Goal: Task Accomplishment & Management: Use online tool/utility

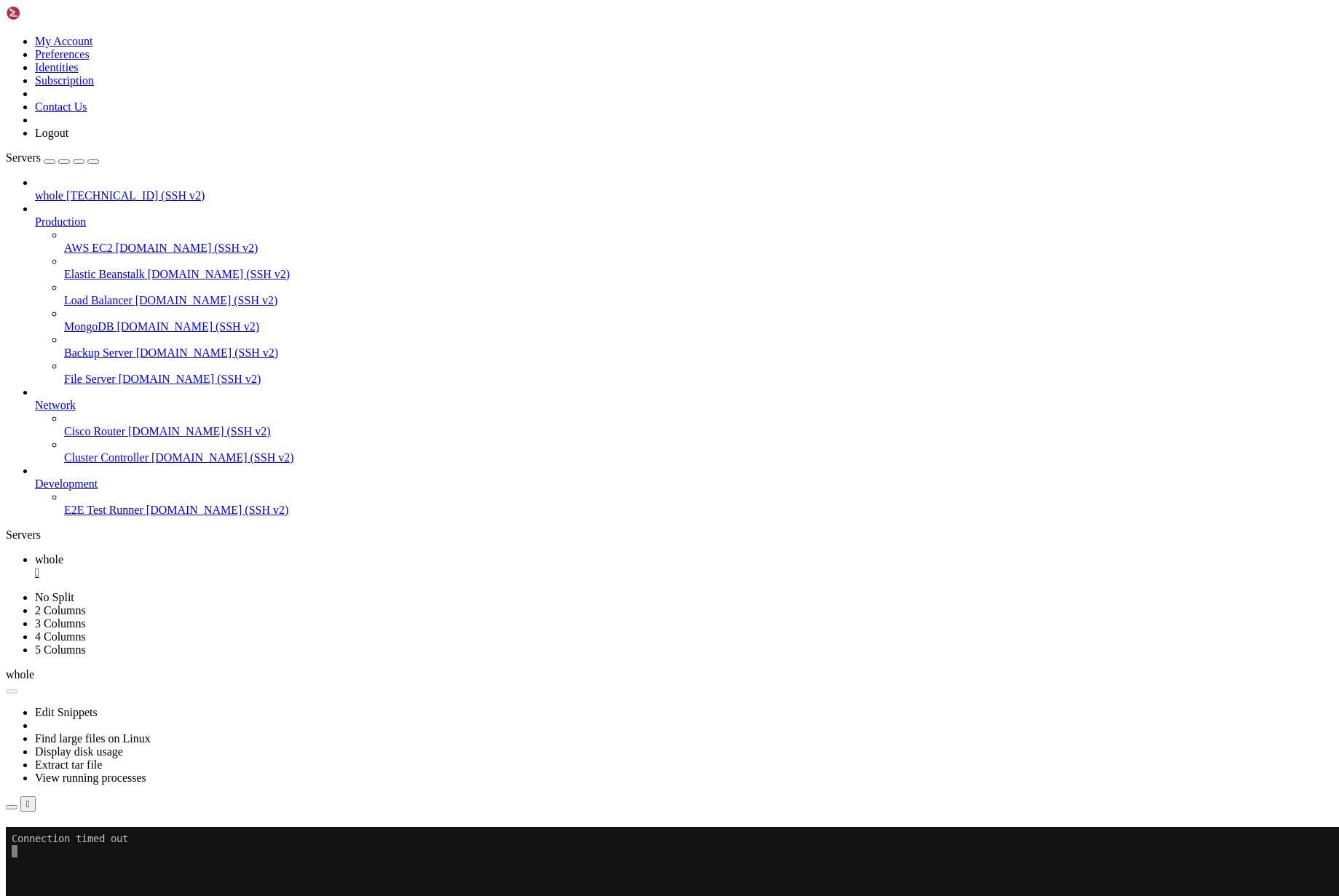
click at [64, 840] on button "Reconnect" at bounding box center [35, 848] width 59 height 15
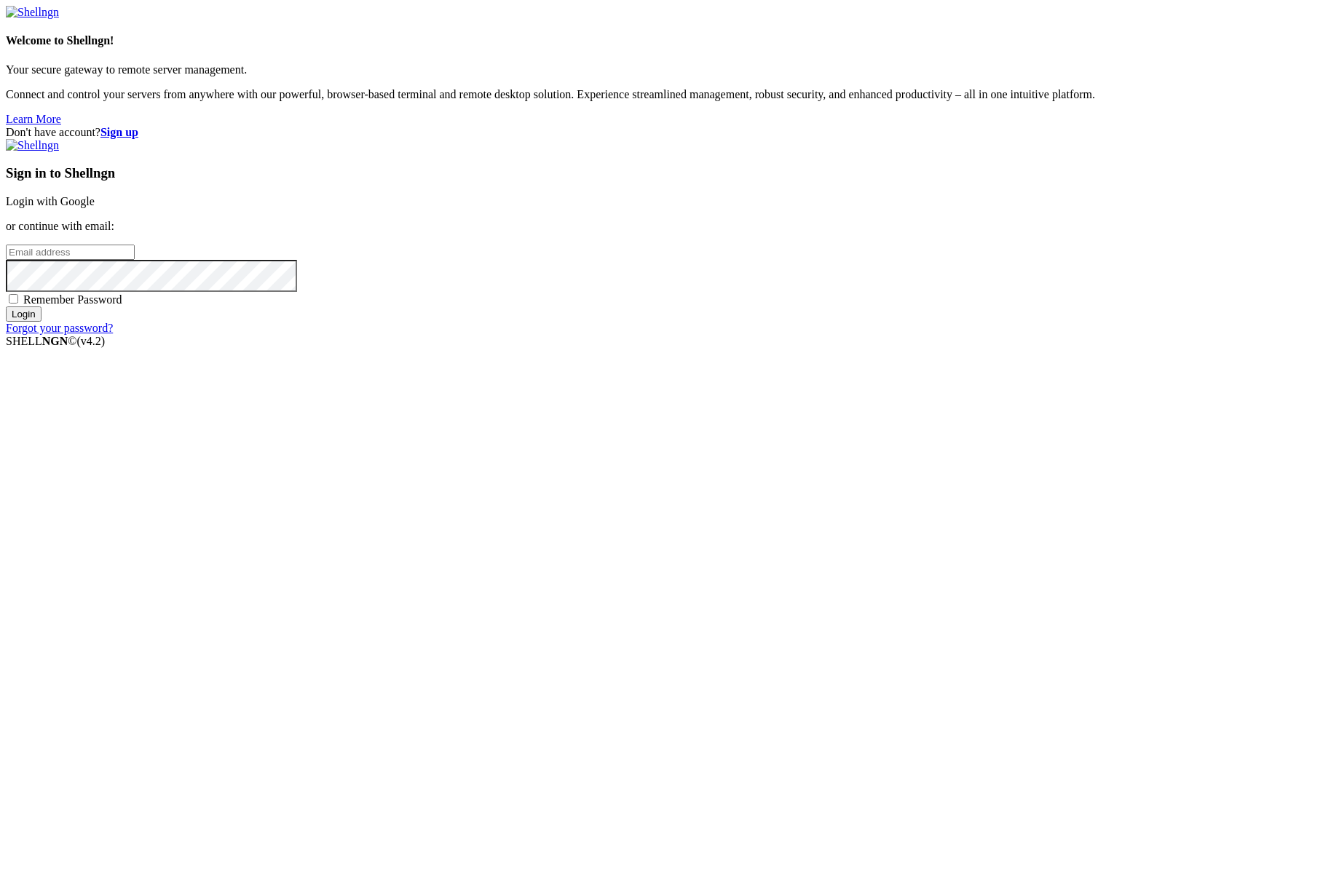
click at [94, 208] on link "Login with Google" at bounding box center [50, 201] width 89 height 12
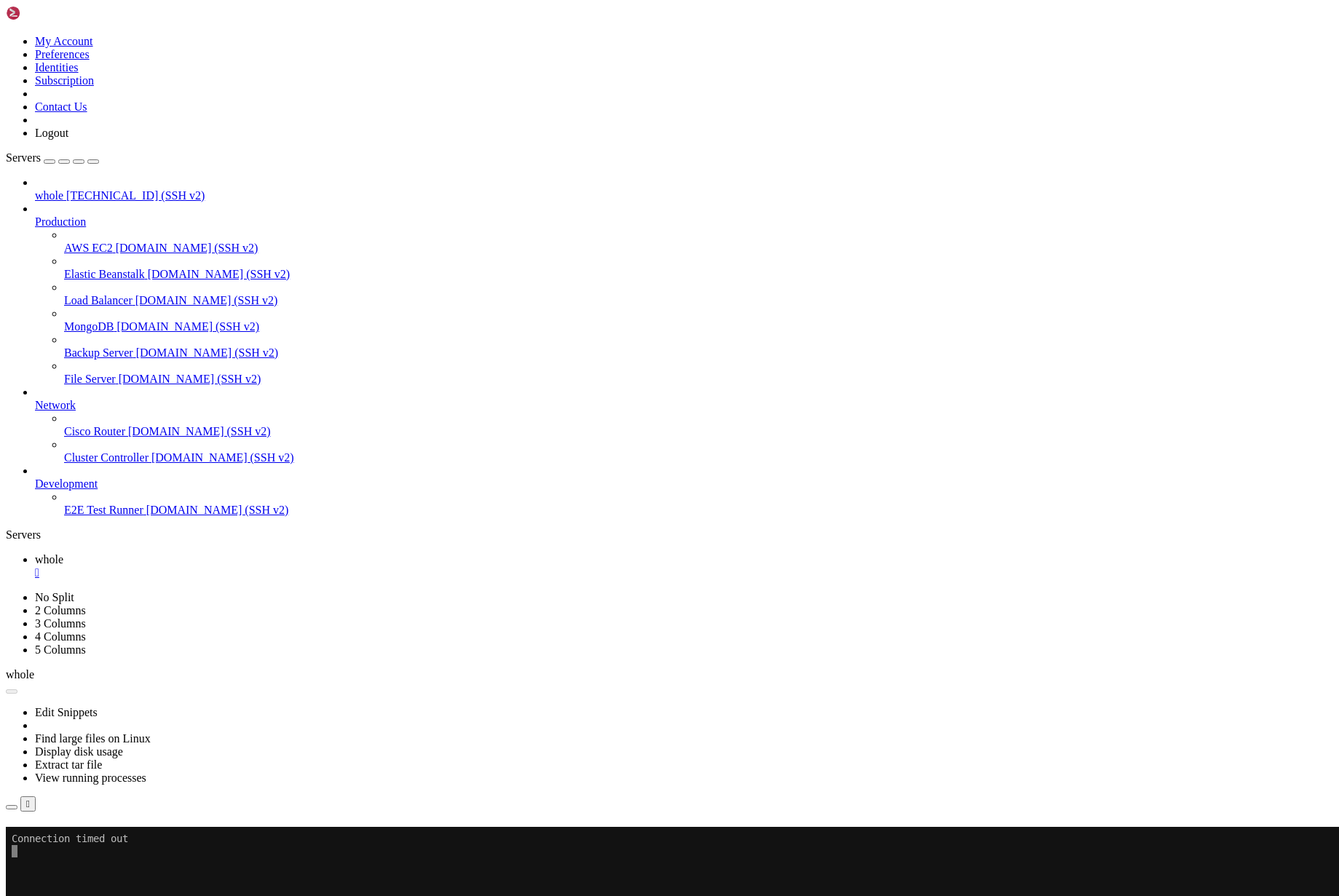
click at [64, 840] on button "Reconnect" at bounding box center [35, 848] width 59 height 15
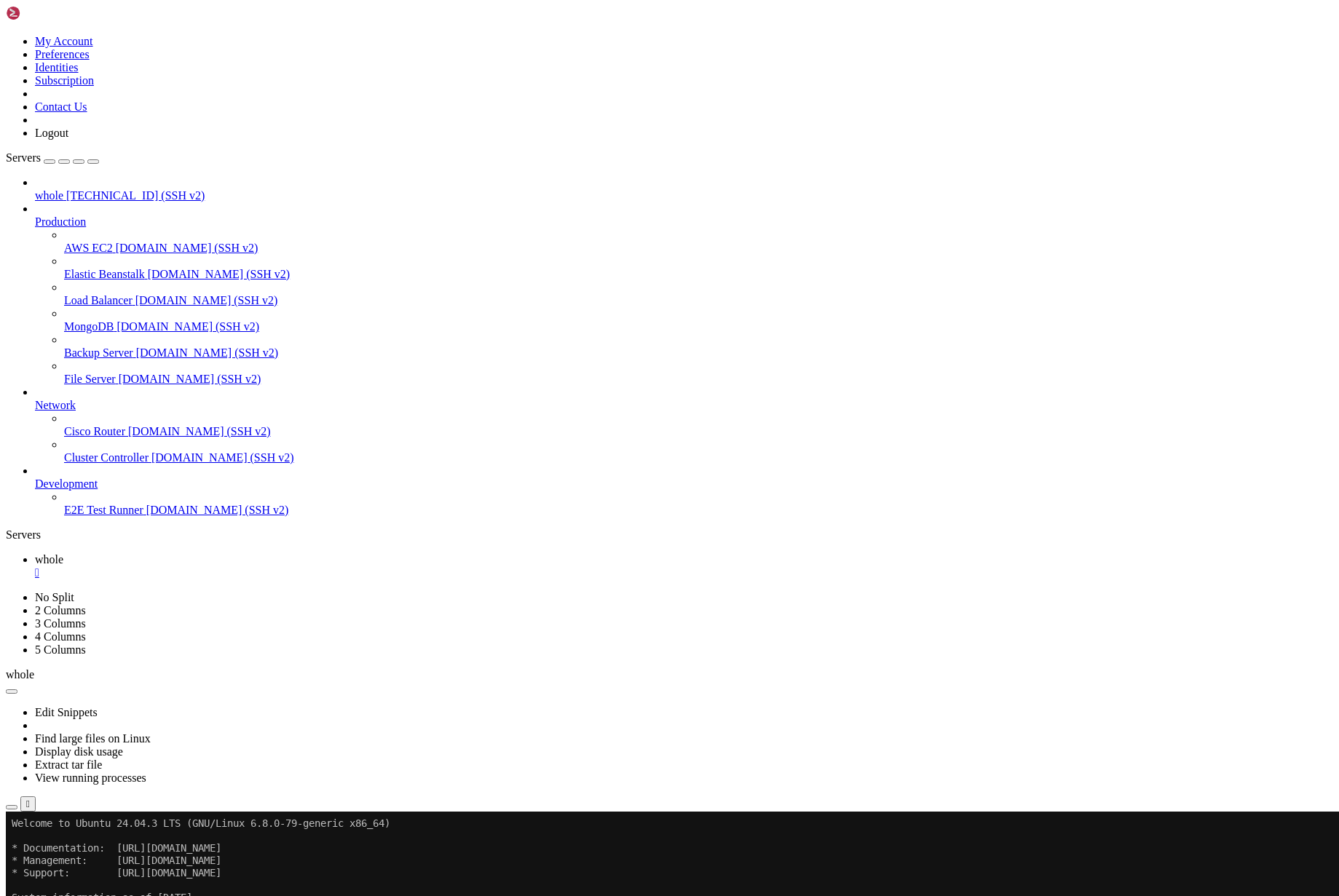
scroll to position [7, 1]
drag, startPoint x: 12, startPoint y: 1165, endPoint x: 206, endPoint y: 1264, distance: 217.8
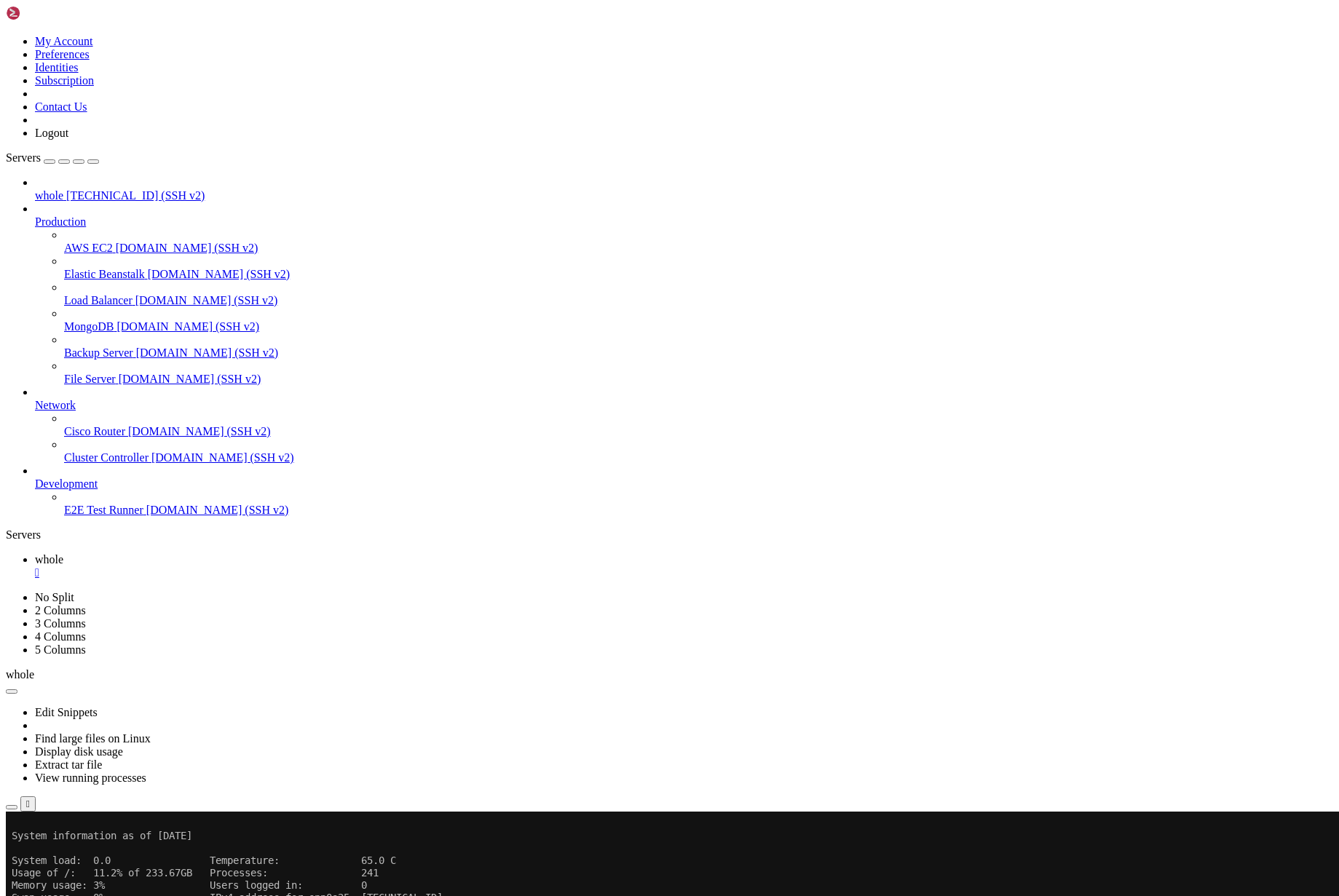
scroll to position [260, 0]
drag, startPoint x: 239, startPoint y: 1203, endPoint x: 195, endPoint y: 1166, distance: 57.5
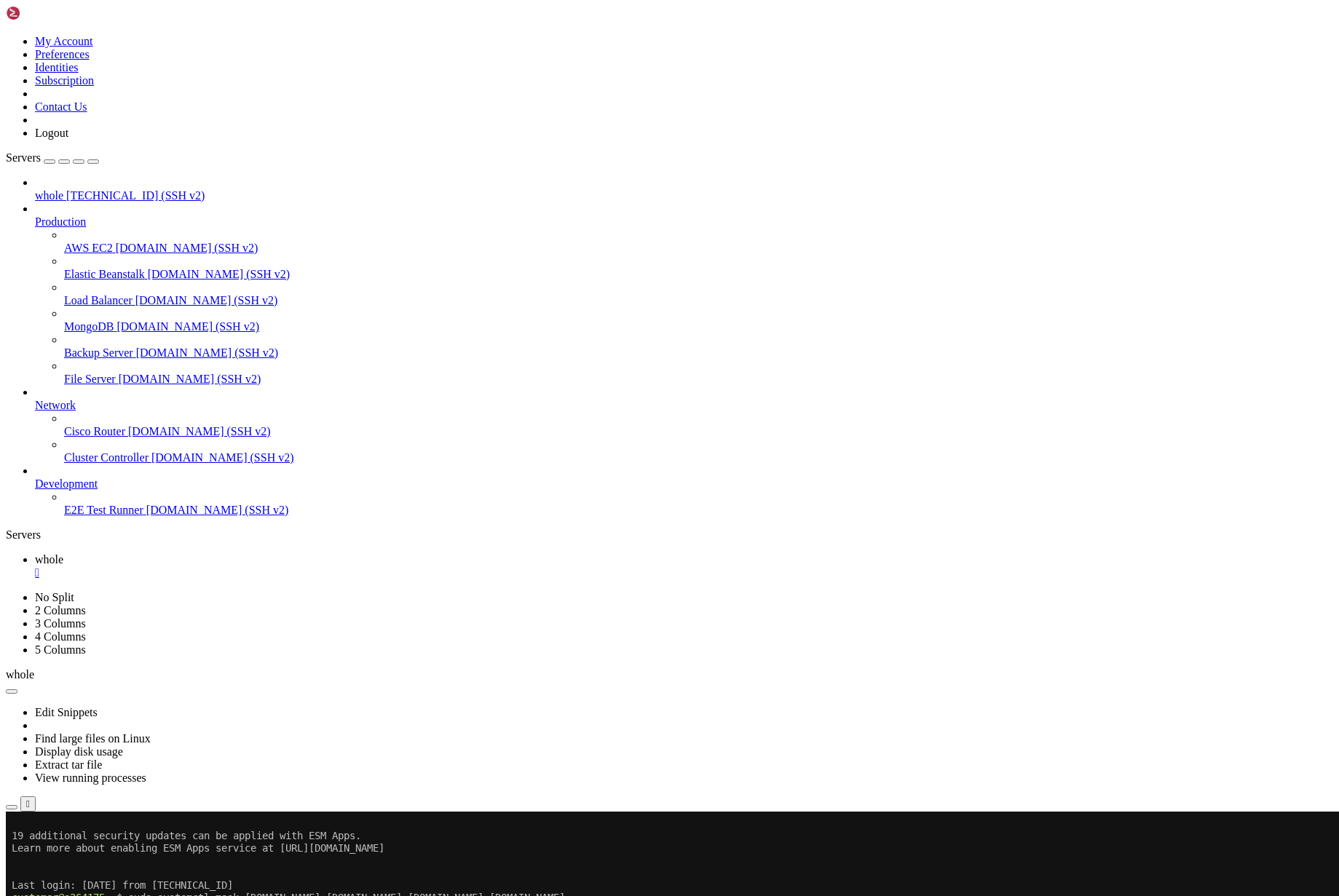
scroll to position [285, 0]
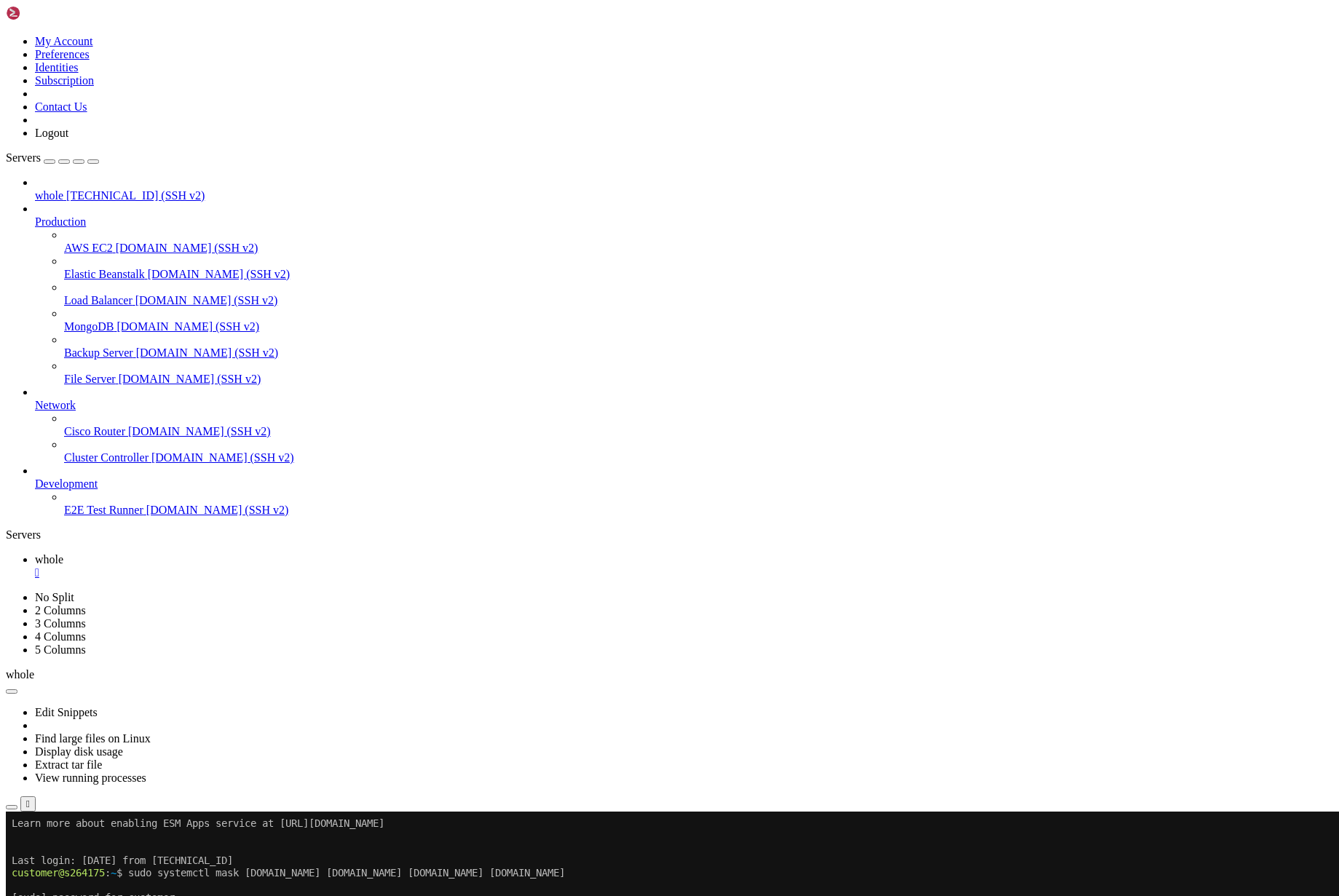
scroll to position [322, 0]
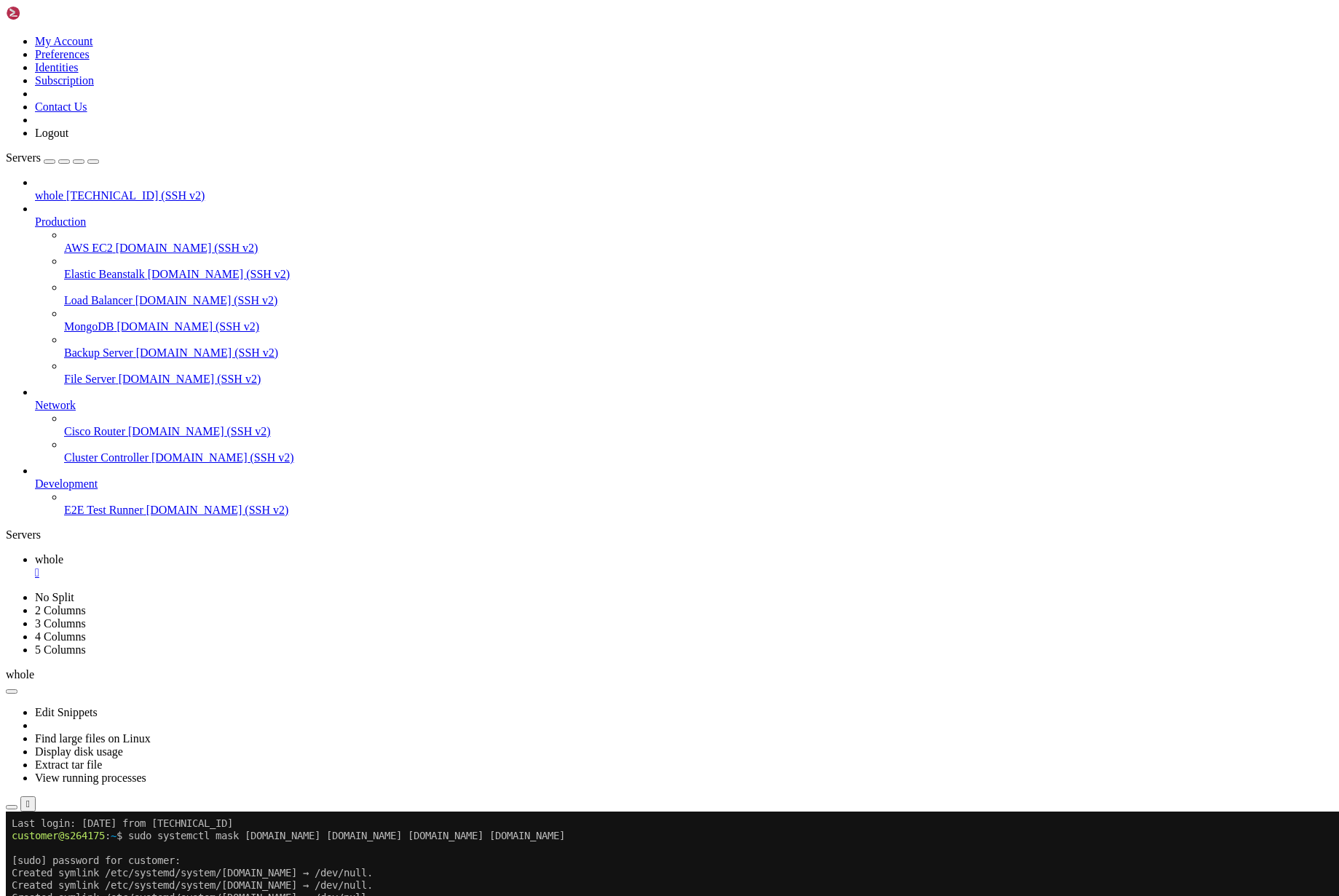
scroll to position [347, 0]
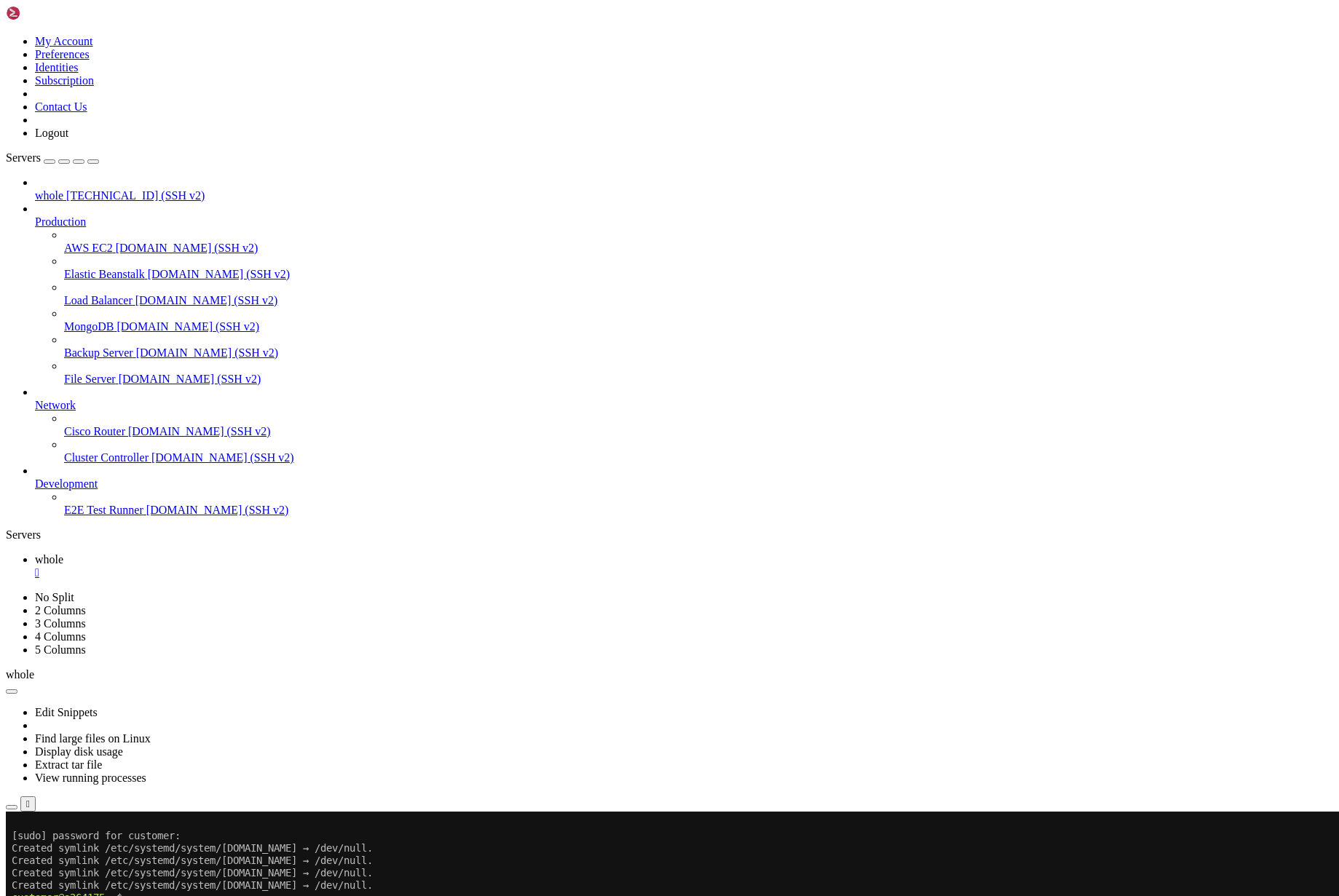
scroll to position [372, 0]
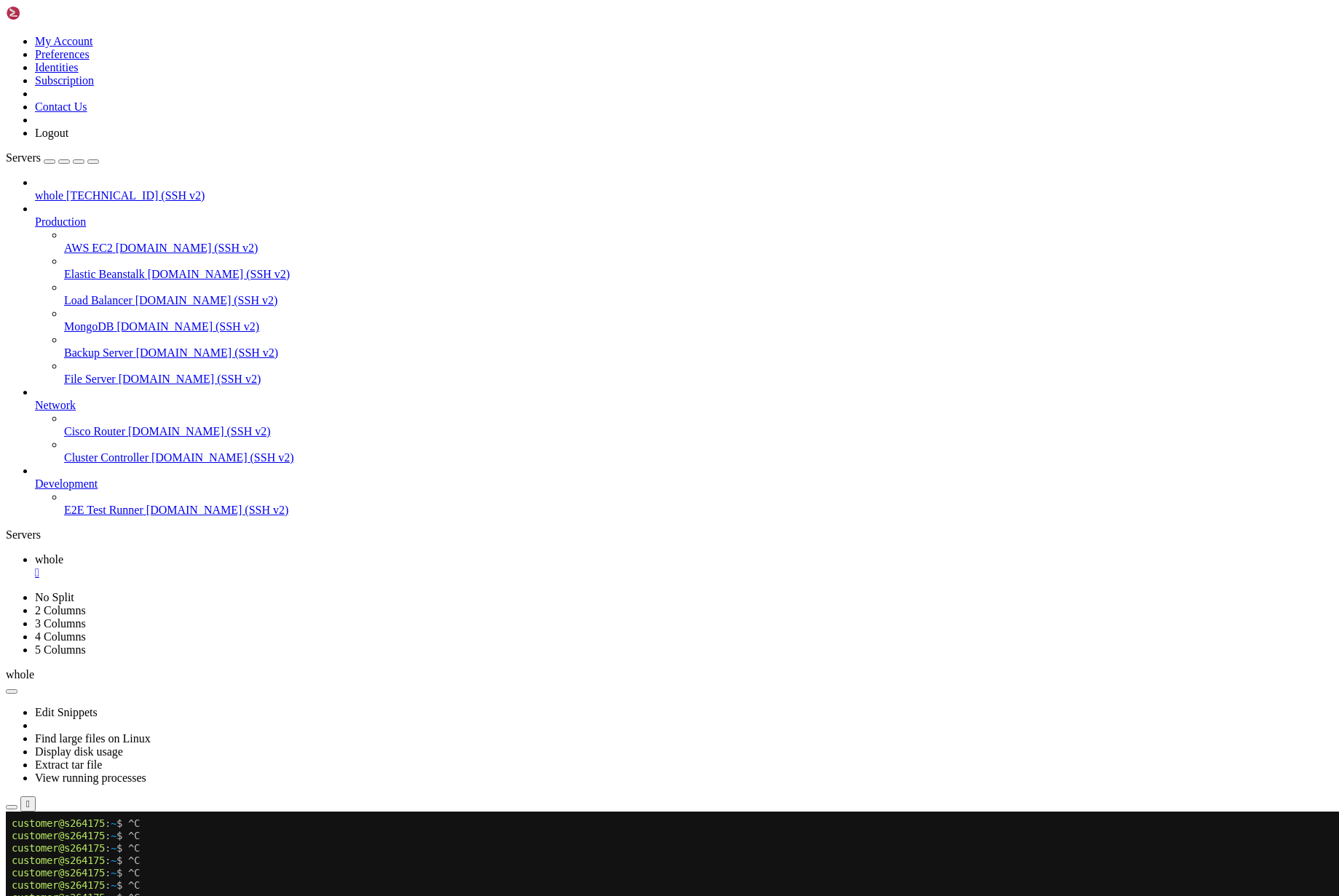
click at [1058, 553] on ul "whole " at bounding box center [670, 566] width 1328 height 26
